Goal: Information Seeking & Learning: Learn about a topic

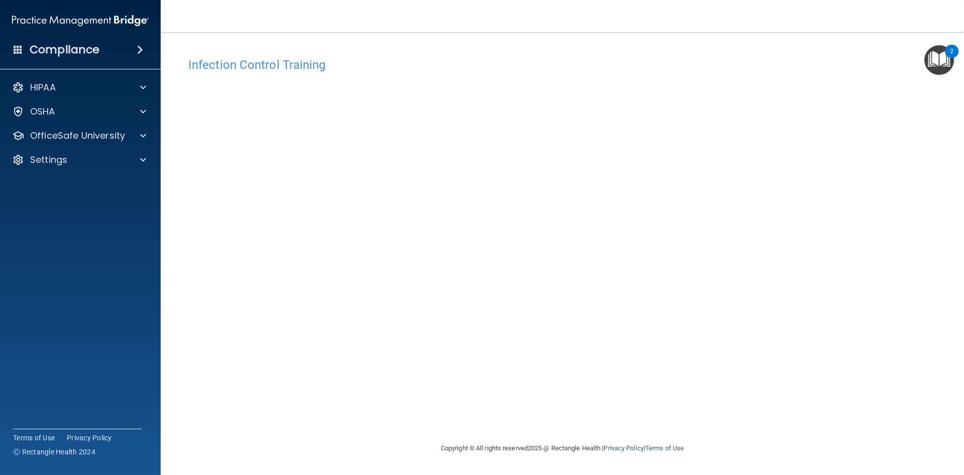
click at [757, 427] on div "Infection Control Training This course doesn’t expire until . Are you sure you …" at bounding box center [562, 247] width 763 height 390
click at [641, 437] on div "Copyright © All rights reserved 2025 @ Rectangle Health | Privacy Policy | Term…" at bounding box center [562, 448] width 367 height 32
drag, startPoint x: 641, startPoint y: 437, endPoint x: 679, endPoint y: 400, distance: 52.6
click at [649, 430] on main "Infection Control Training This course doesn’t expire until . Are you sure you …" at bounding box center [563, 253] width 804 height 442
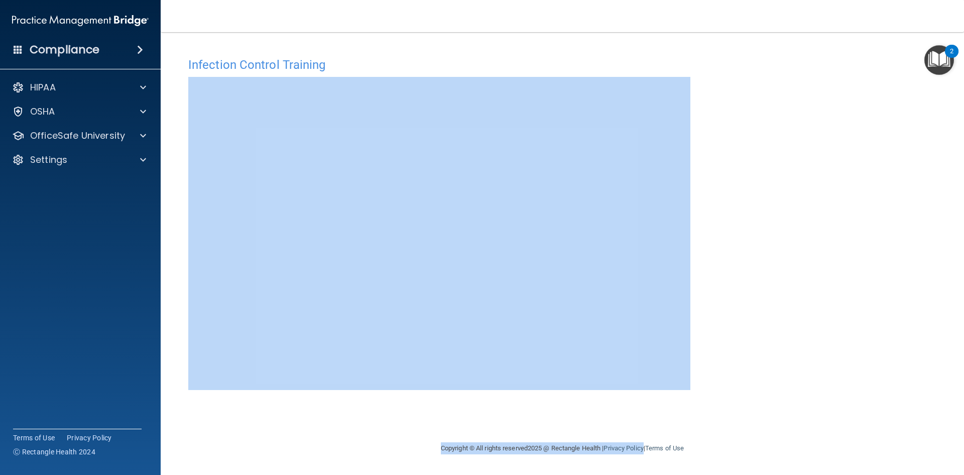
click at [743, 324] on div "Infection Control Training This course doesn’t expire until . Are you sure you …" at bounding box center [562, 247] width 763 height 390
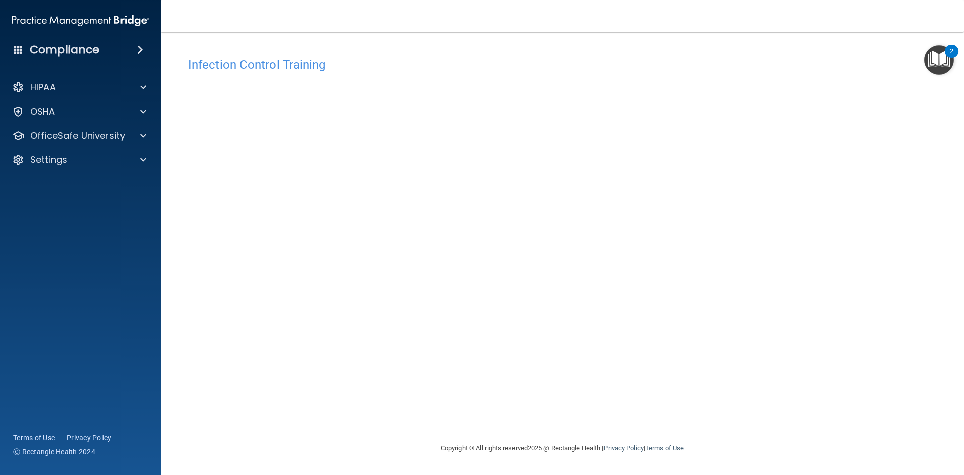
click at [929, 53] on img "Open Resource Center, 2 new notifications" at bounding box center [940, 60] width 30 height 30
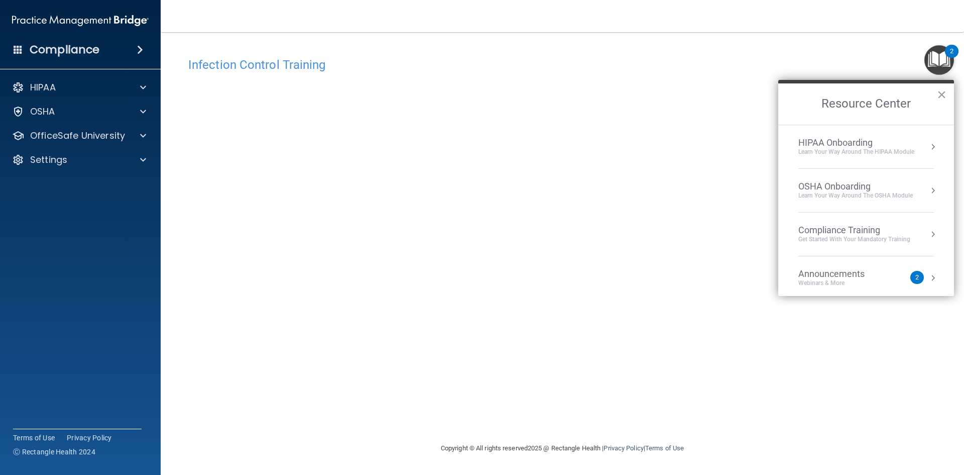
click at [823, 348] on div "Infection Control Training This course doesn’t expire until . Are you sure you …" at bounding box center [562, 247] width 763 height 390
click at [938, 89] on button "×" at bounding box center [942, 94] width 10 height 16
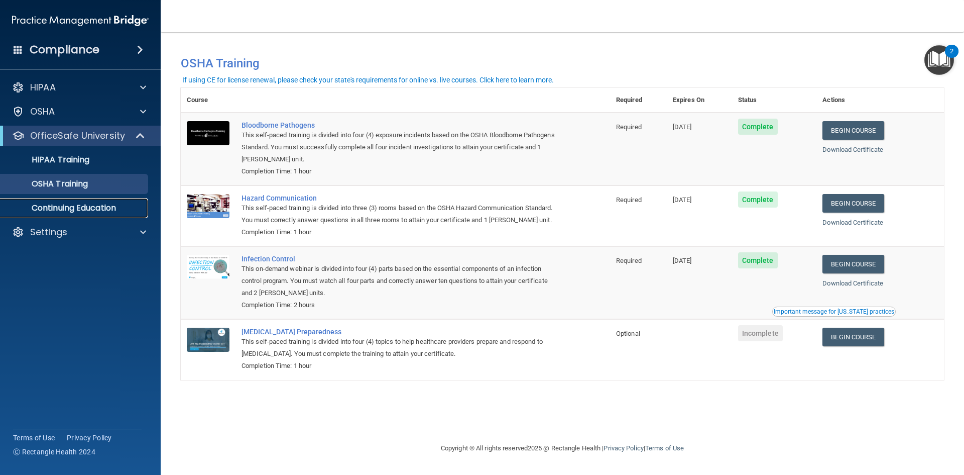
click at [95, 216] on link "Continuing Education" at bounding box center [69, 208] width 158 height 20
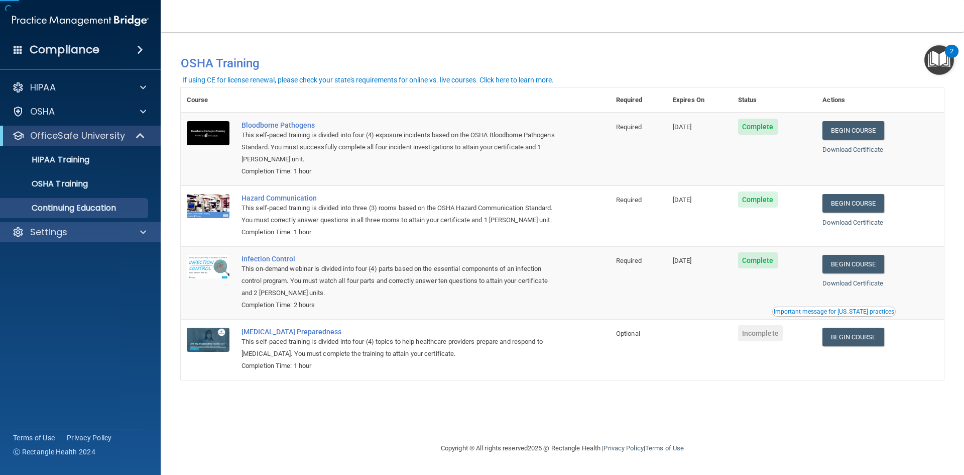
click at [98, 225] on div "Settings" at bounding box center [80, 232] width 161 height 20
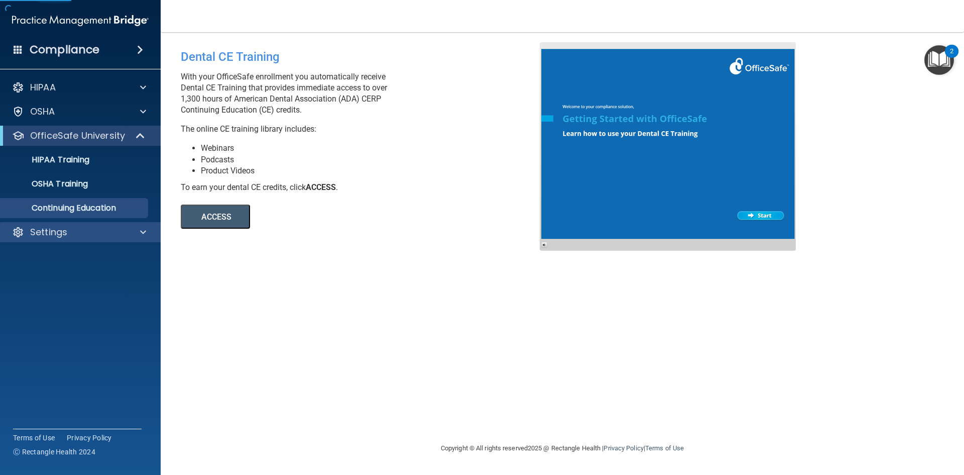
click at [134, 238] on div "Settings" at bounding box center [80, 232] width 161 height 20
click at [90, 43] on h4 "Compliance" at bounding box center [65, 50] width 70 height 14
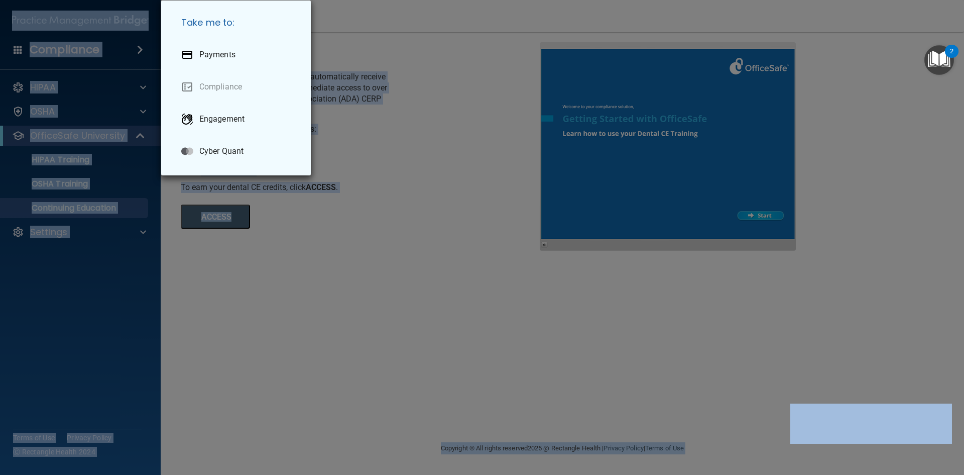
click at [90, 43] on div "Take me to: Payments Compliance Engagement Cyber Quant" at bounding box center [482, 237] width 964 height 475
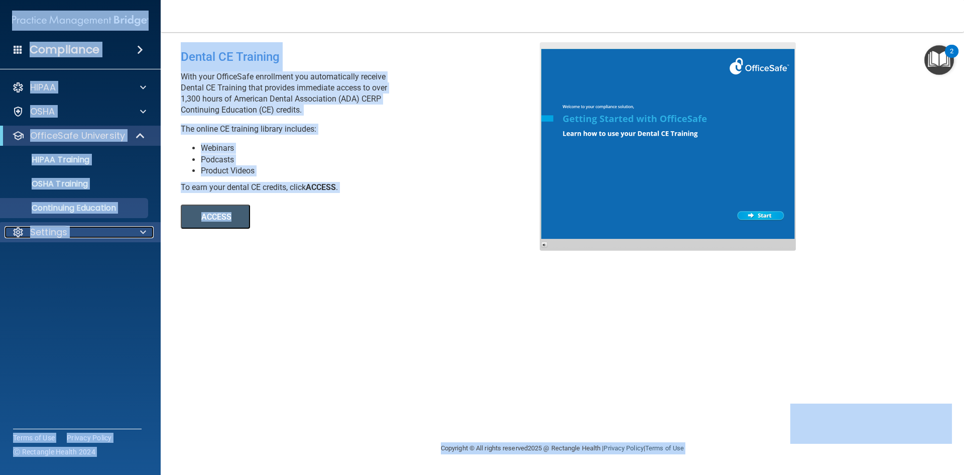
click at [70, 228] on div "Settings" at bounding box center [67, 232] width 125 height 12
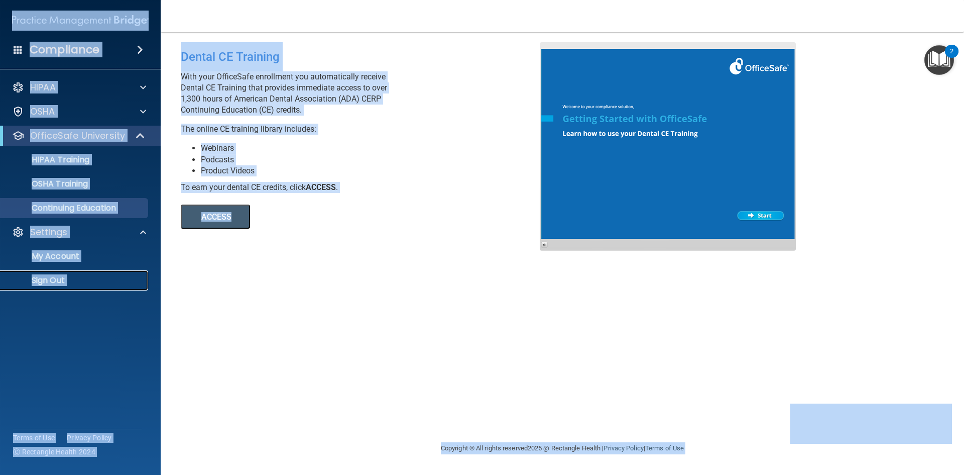
click at [77, 276] on p "Sign Out" at bounding box center [75, 280] width 137 height 10
